Goal: Use online tool/utility: Utilize a website feature to perform a specific function

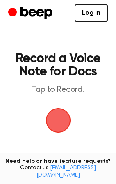
click at [57, 96] on main "Record a Voice Note for Docs Tap to Record. Tired of copying and pasting? Use t…" at bounding box center [58, 134] width 116 height 269
click at [53, 117] on span "button" at bounding box center [57, 120] width 37 height 37
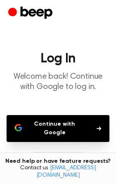
click at [56, 126] on button "Continue with Google" at bounding box center [58, 128] width 102 height 27
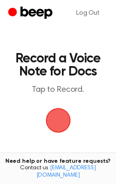
click at [61, 119] on span "button" at bounding box center [57, 120] width 30 height 30
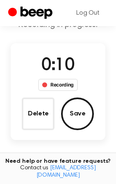
scroll to position [91, 0]
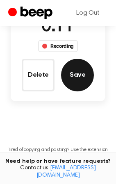
click at [66, 73] on button "Save" at bounding box center [77, 75] width 33 height 33
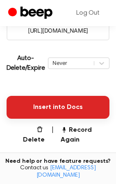
scroll to position [184, 0]
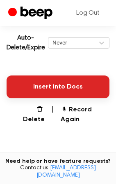
click at [78, 87] on button "Insert into Docs" at bounding box center [58, 87] width 102 height 23
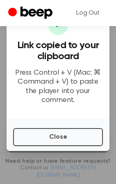
scroll to position [227, 0]
